Goal: Task Accomplishment & Management: Manage account settings

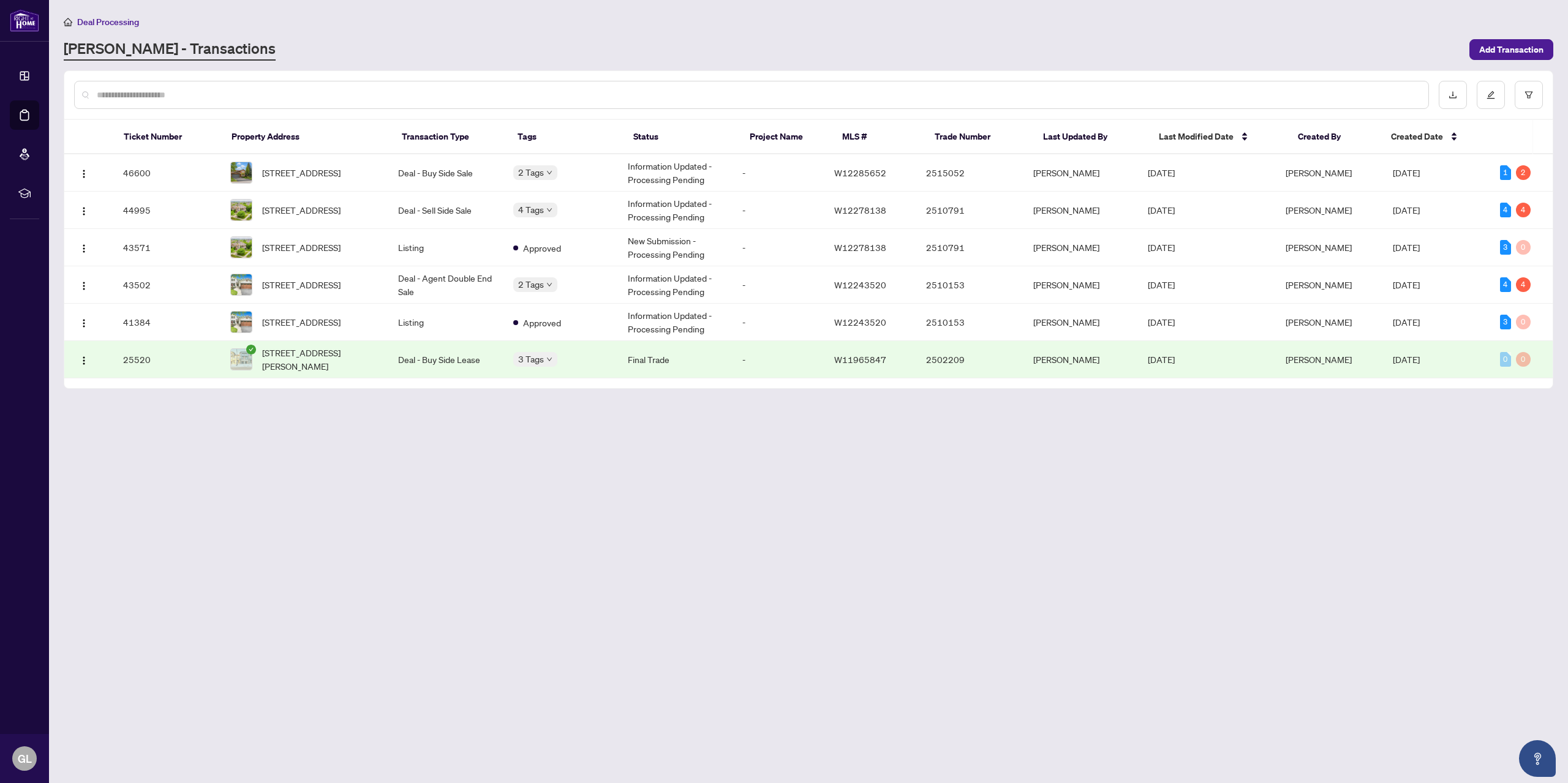
click at [538, 428] on main "Deal Processing [PERSON_NAME] - Transactions Add Transaction Ticket Number Prop…" at bounding box center [808, 391] width 1519 height 783
click at [340, 288] on span "[STREET_ADDRESS]" at bounding box center [301, 285] width 78 height 14
click at [427, 209] on td "Deal - Sell Side Sale" at bounding box center [445, 211] width 114 height 37
click at [406, 214] on td "Deal - Sell Side Sale" at bounding box center [445, 211] width 114 height 37
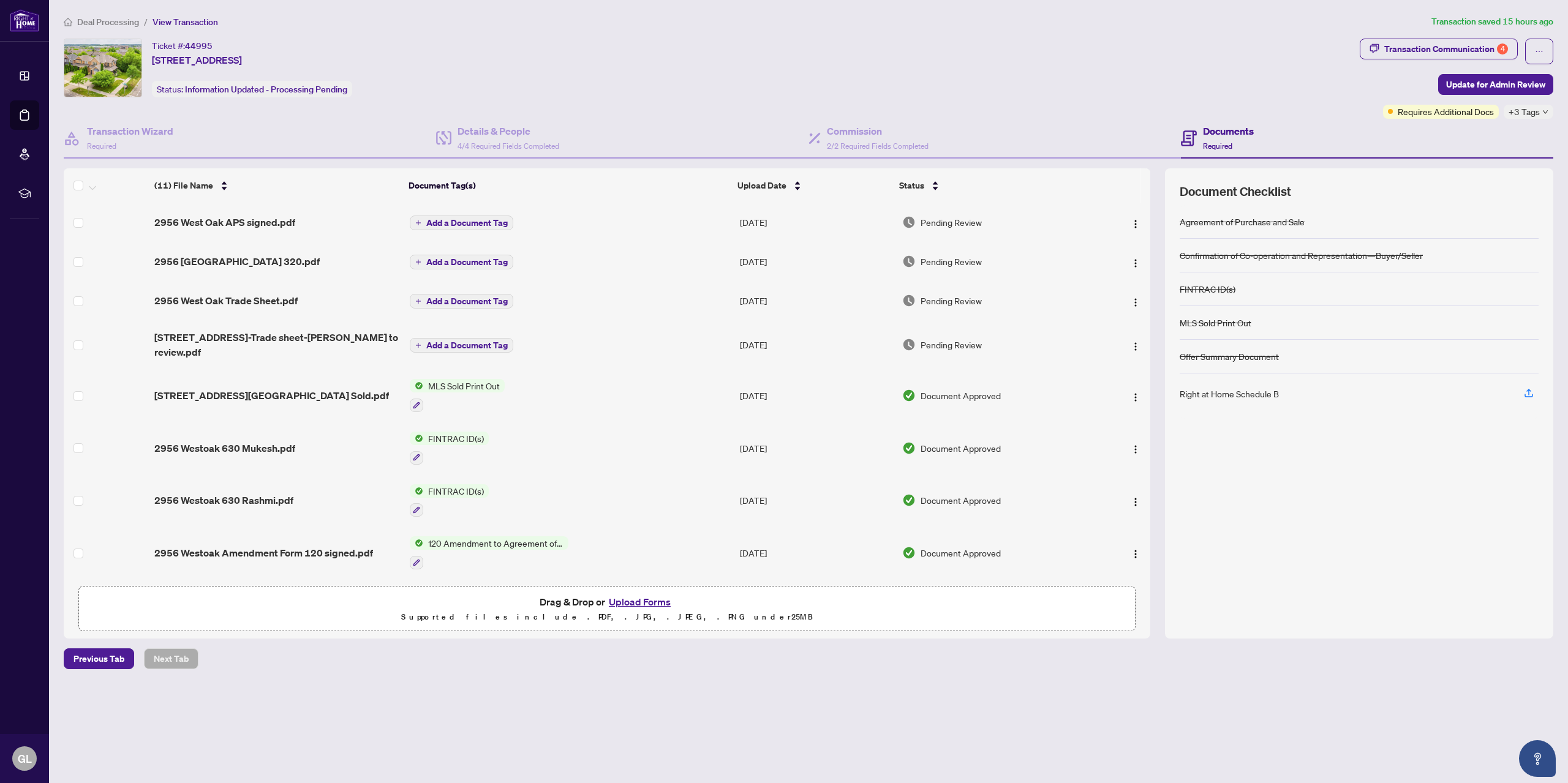
click at [633, 604] on button "Upload Forms" at bounding box center [639, 602] width 69 height 16
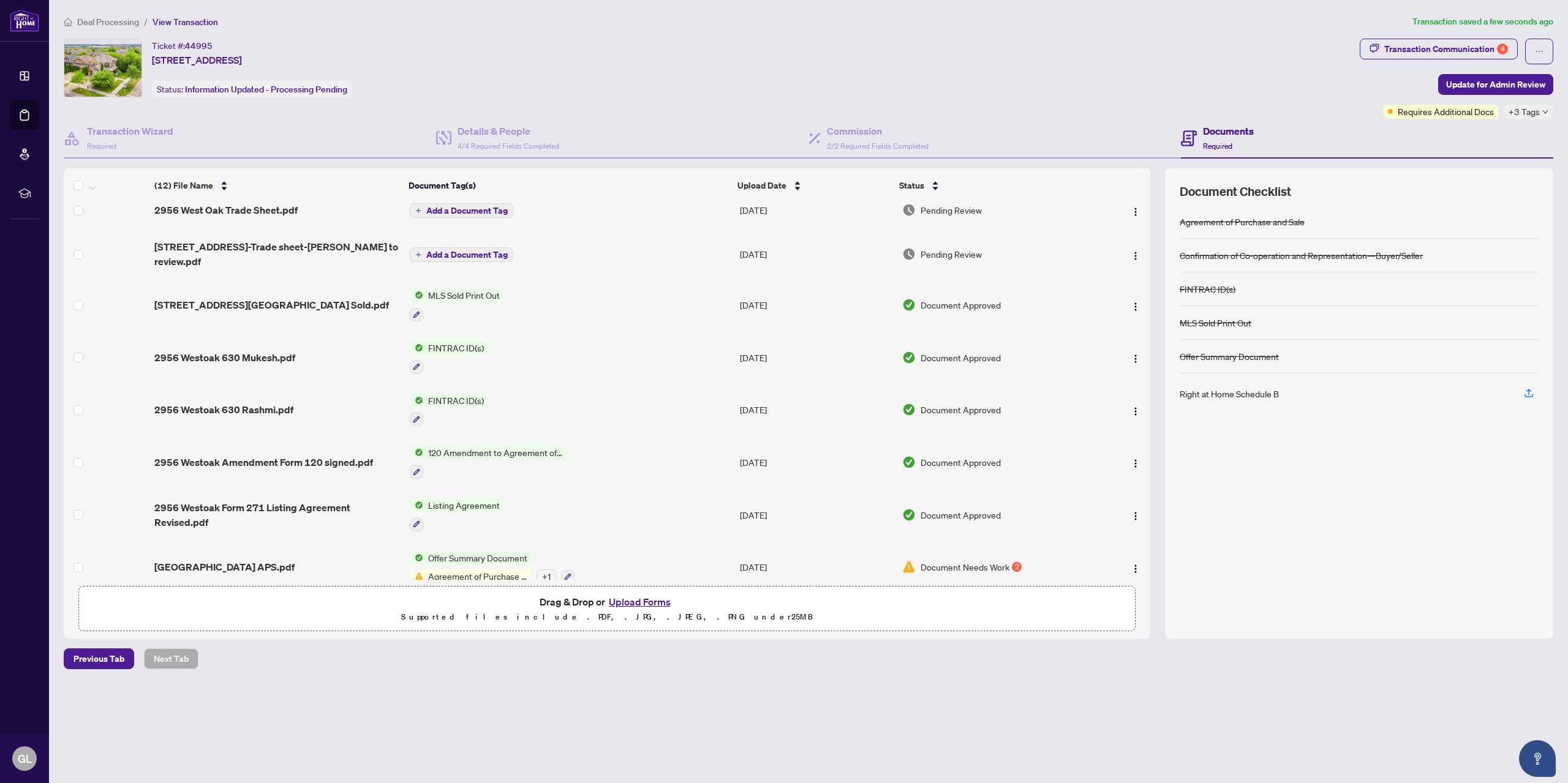
scroll to position [122, 0]
